Goal: Task Accomplishment & Management: Complete application form

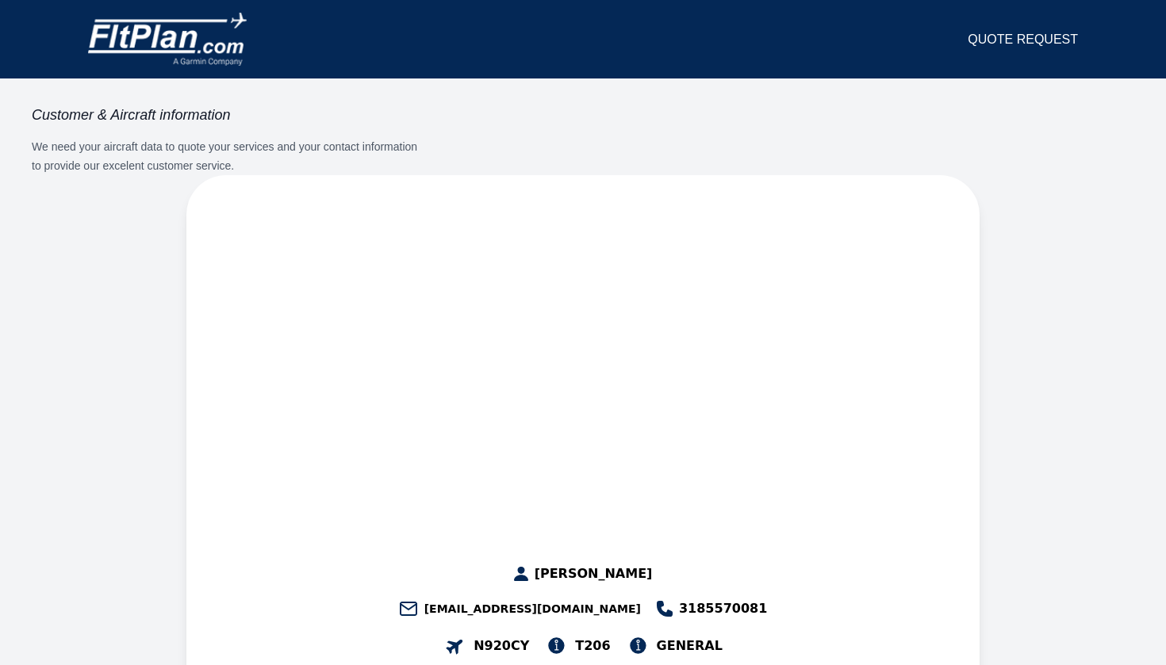
select select "**"
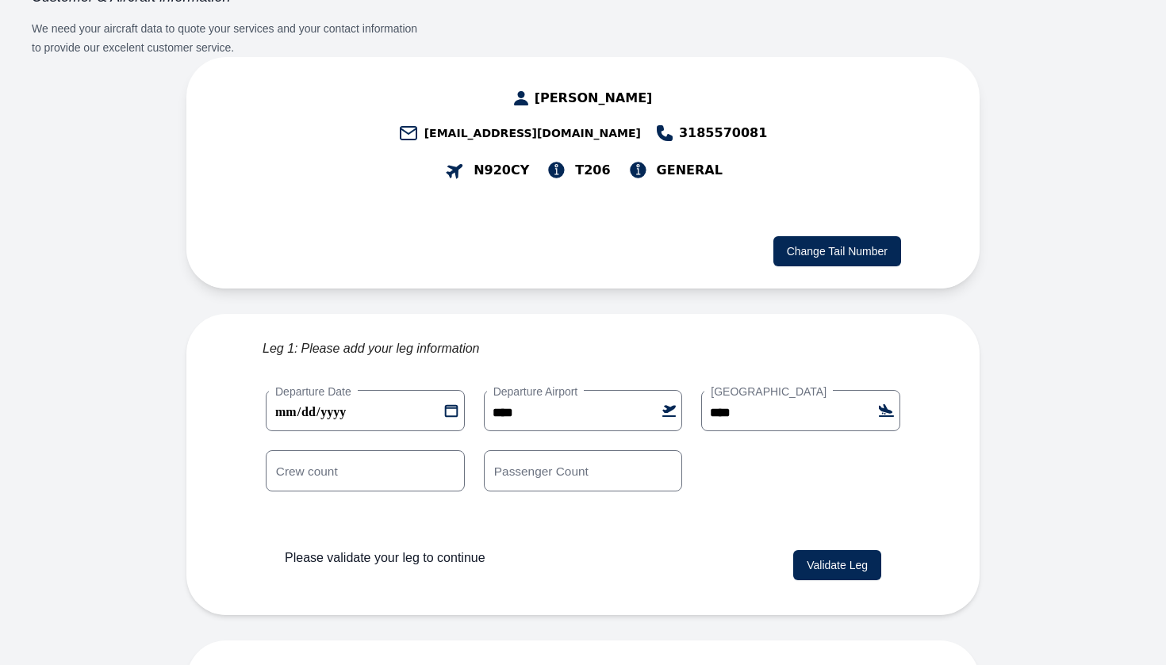
scroll to position [120, 0]
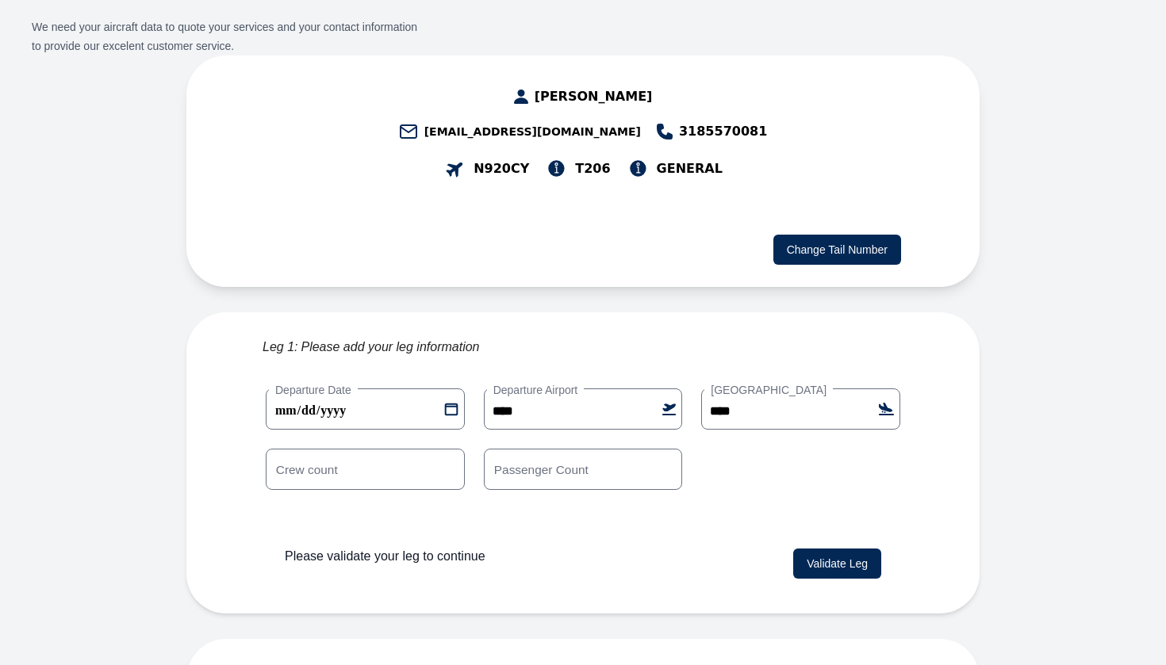
click at [833, 549] on button "Validate Leg" at bounding box center [837, 564] width 88 height 30
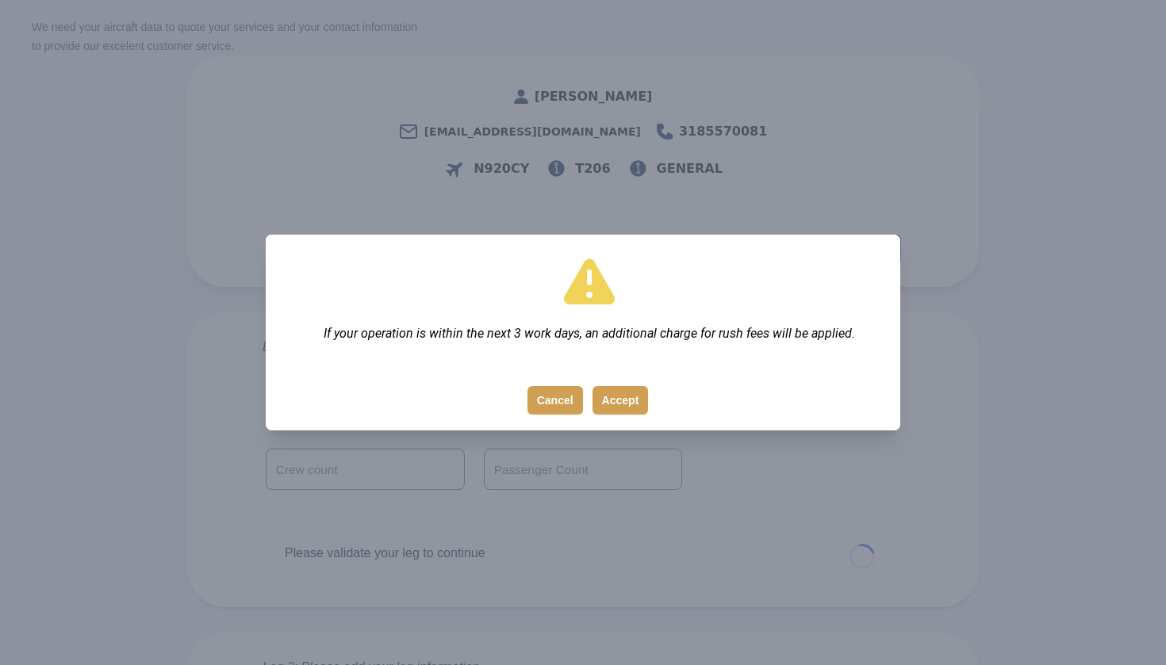
click at [627, 400] on button "Accept" at bounding box center [620, 400] width 56 height 29
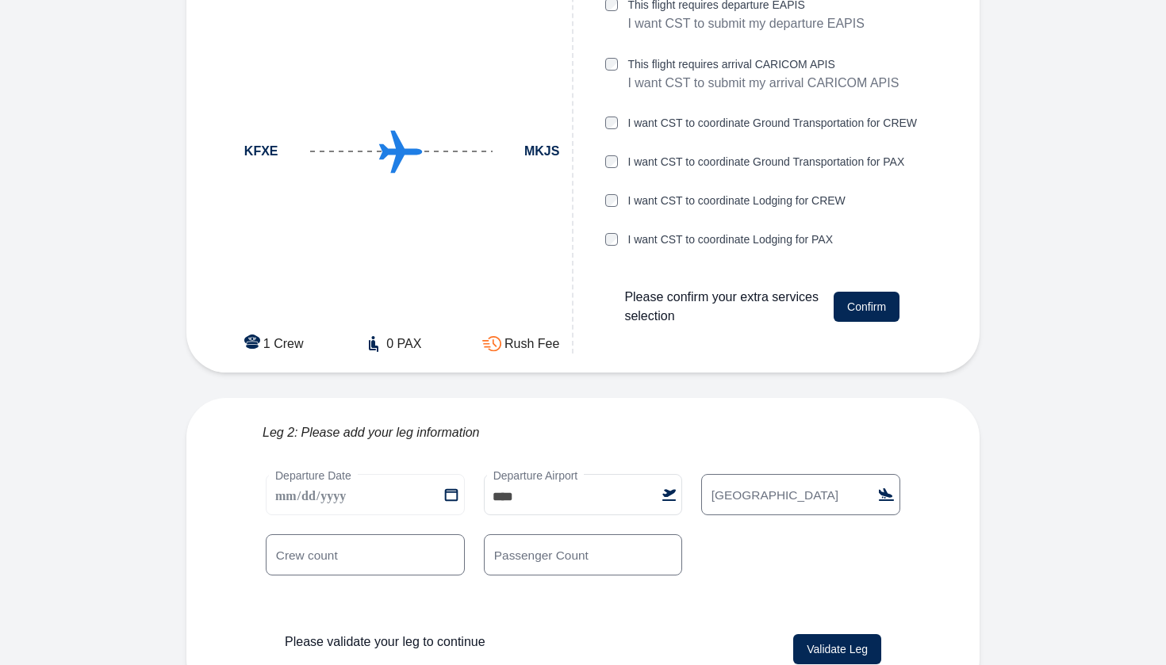
scroll to position [500, 0]
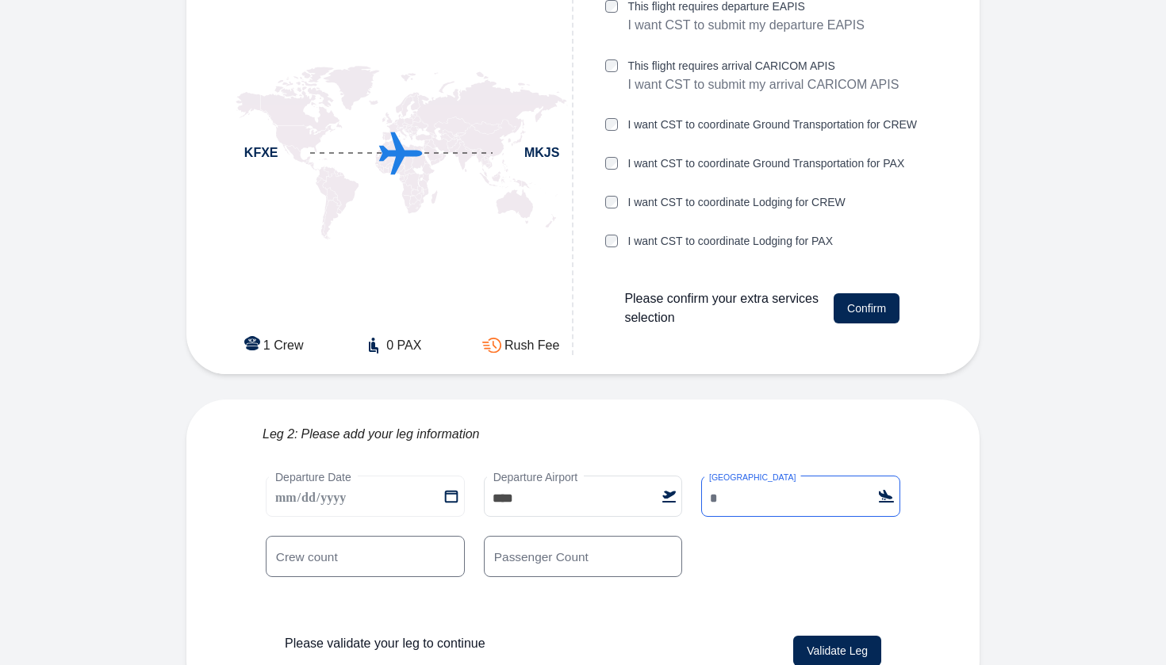
click at [769, 476] on input "[GEOGRAPHIC_DATA]" at bounding box center [800, 496] width 199 height 41
type input "****"
click at [781, 556] on div "**********" at bounding box center [583, 536] width 634 height 121
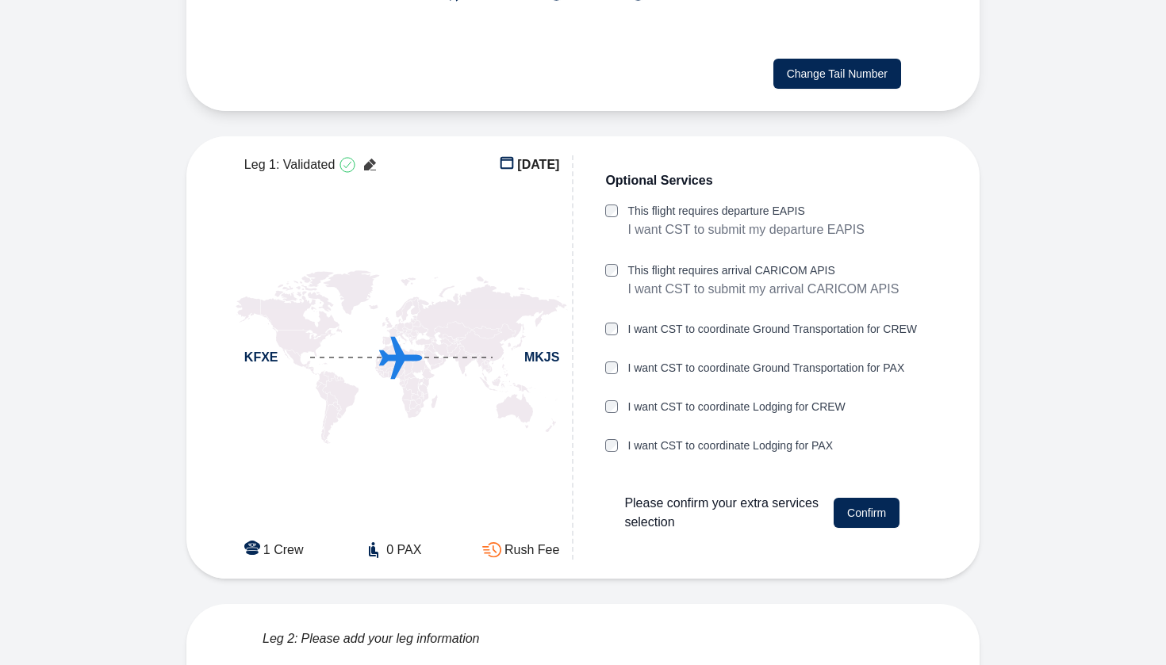
scroll to position [295, 0]
click at [830, 439] on div "I want CST to coordinate Lodging for PAX" at bounding box center [761, 455] width 313 height 33
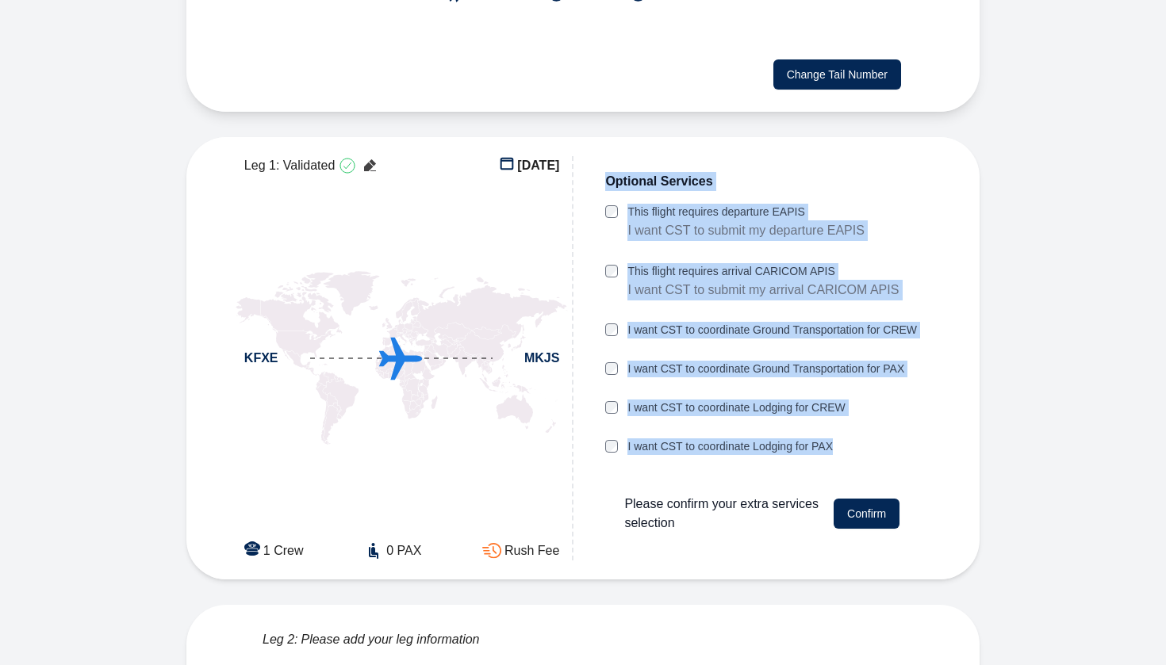
drag, startPoint x: 830, startPoint y: 409, endPoint x: 604, endPoint y: 148, distance: 345.8
click at [604, 156] on div "Optional Services This flight requires departure EAPIS I want CST to submit my …" at bounding box center [761, 358] width 345 height 404
copy div "Optional Services This flight requires departure EAPIS I want CST to submit my …"
click at [595, 197] on div "Optional Services This flight requires departure EAPIS I want CST to submit my …" at bounding box center [761, 358] width 345 height 404
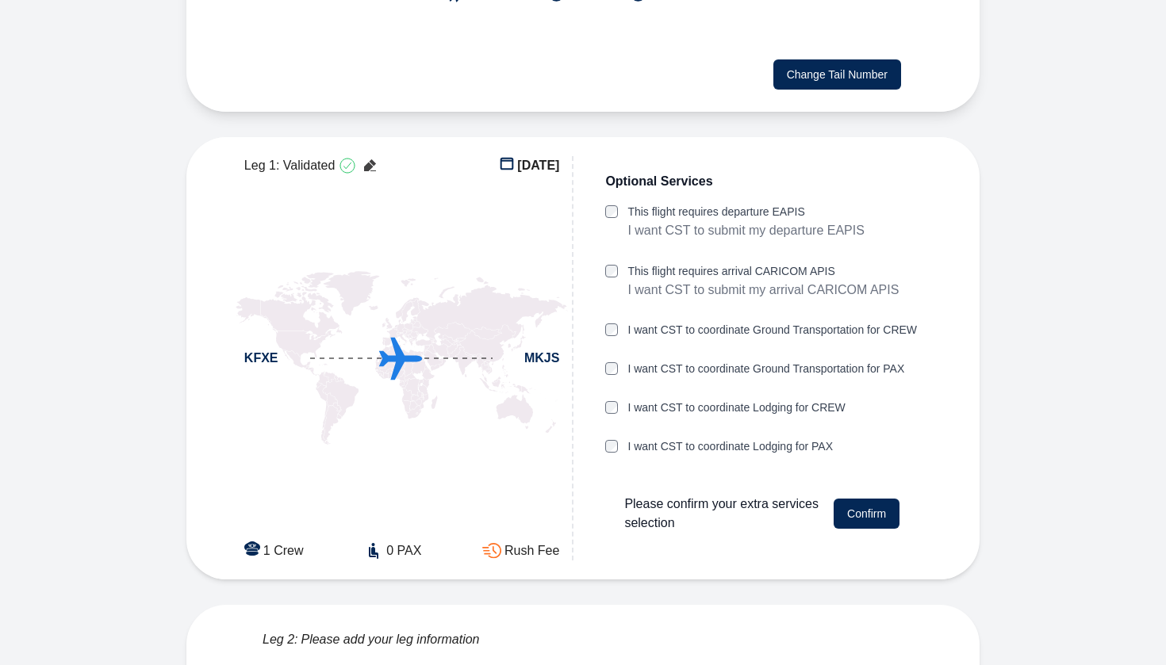
click at [857, 499] on button "Confirm" at bounding box center [866, 514] width 66 height 30
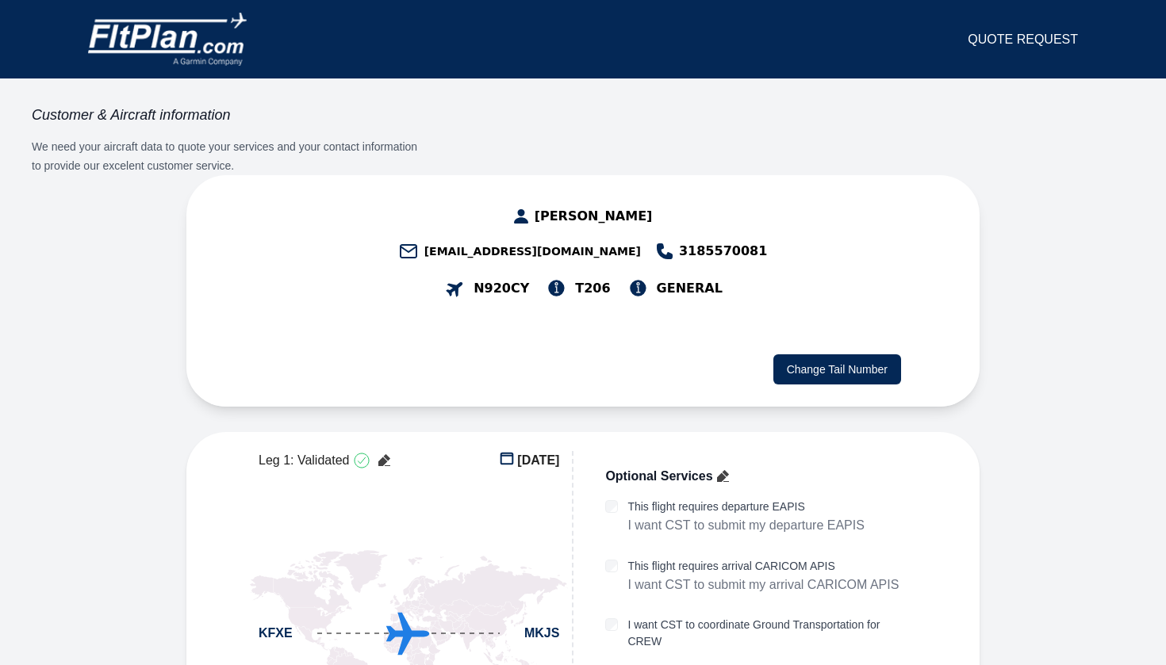
scroll to position [0, 0]
